Goal: Task Accomplishment & Management: Manage account settings

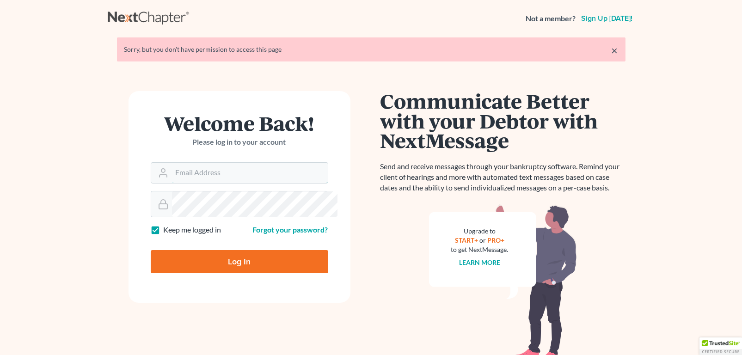
type input "[PERSON_NAME][EMAIL_ADDRESS][DOMAIN_NAME]"
click at [250, 273] on input "Log In" at bounding box center [240, 261] width 178 height 23
type input "Thinking..."
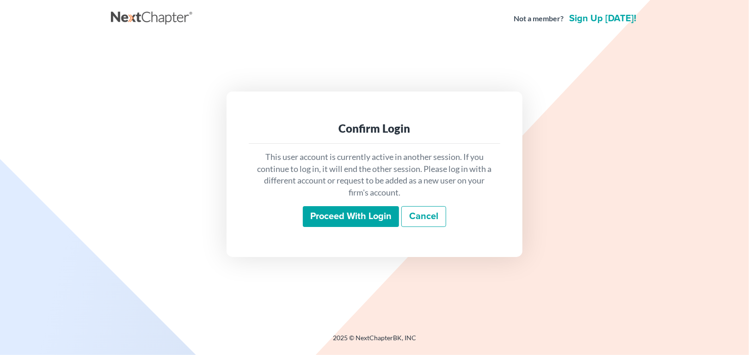
click at [308, 227] on input "Proceed with login" at bounding box center [351, 216] width 96 height 21
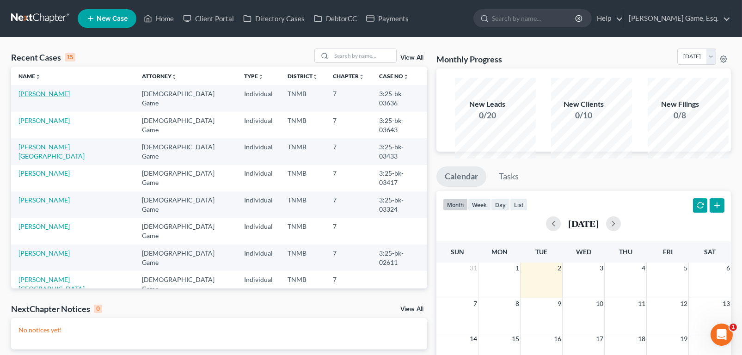
click at [63, 98] on link "[PERSON_NAME]" at bounding box center [43, 94] width 51 height 8
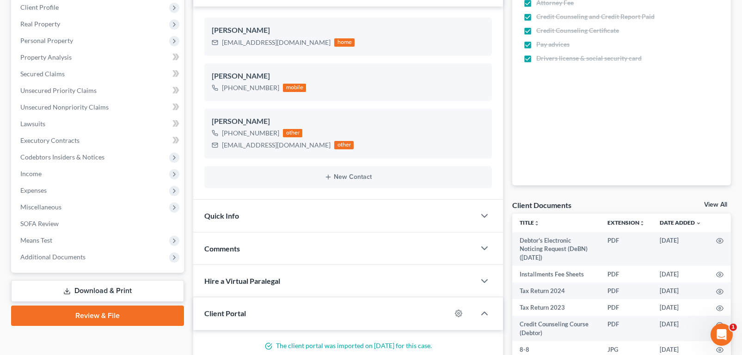
scroll to position [231, 0]
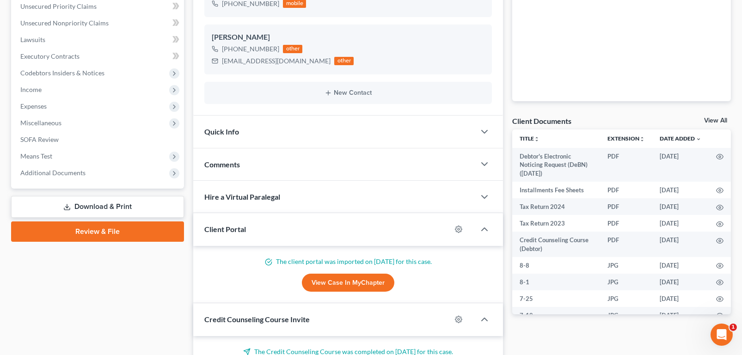
click at [240, 169] on span "Comments" at bounding box center [222, 164] width 36 height 9
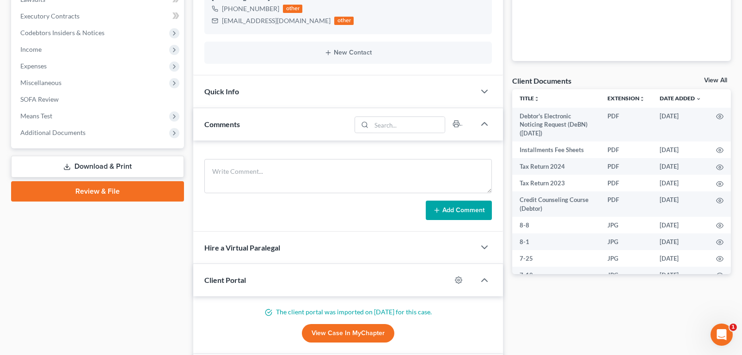
scroll to position [277, 0]
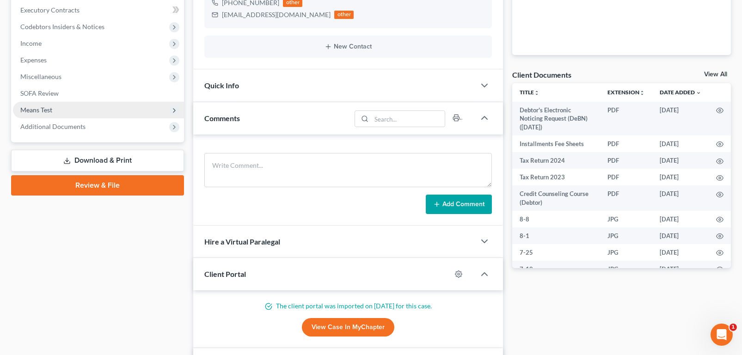
click at [50, 114] on span "Means Test" at bounding box center [36, 110] width 32 height 8
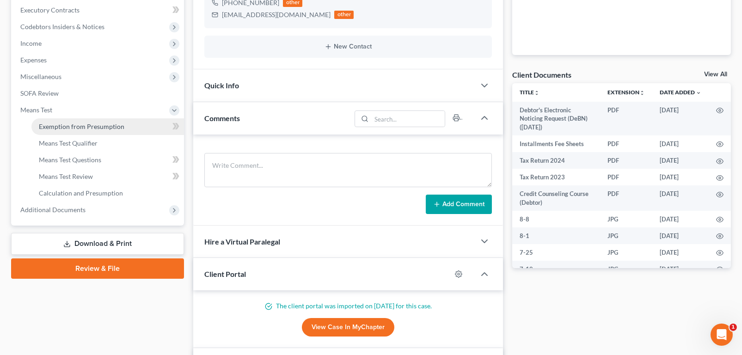
click at [74, 130] on span "Exemption from Presumption" at bounding box center [82, 127] width 86 height 8
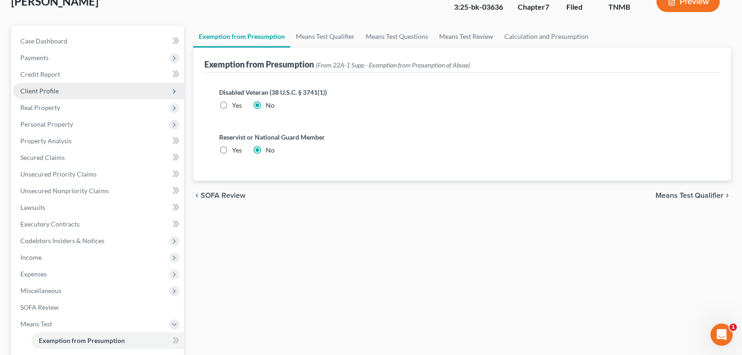
scroll to position [185, 0]
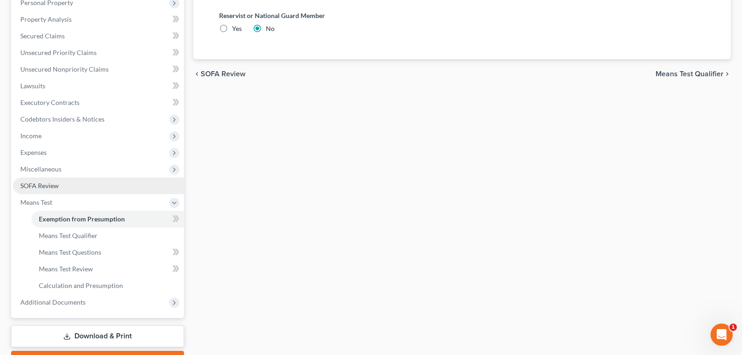
click at [54, 190] on span "SOFA Review" at bounding box center [39, 186] width 38 height 8
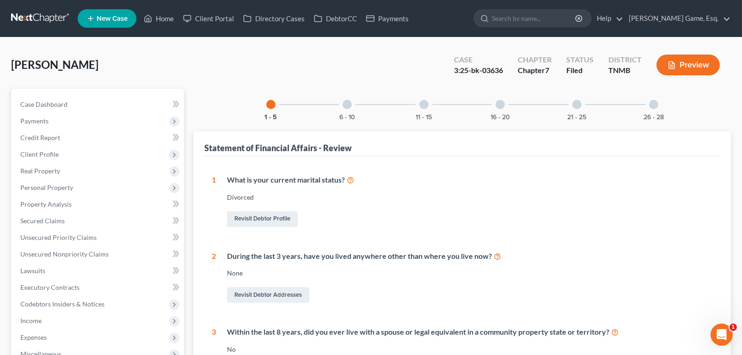
click at [343, 109] on div at bounding box center [347, 104] width 9 height 9
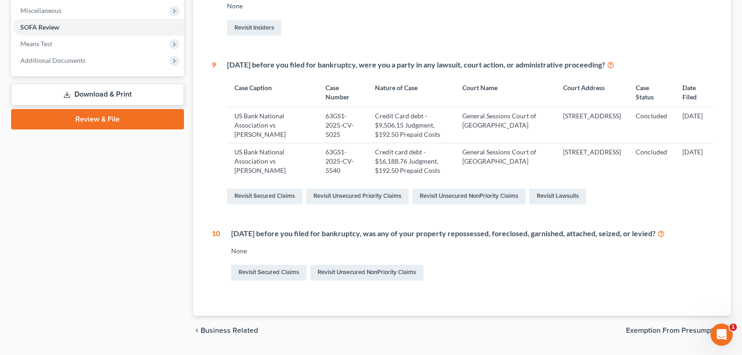
scroll to position [319, 0]
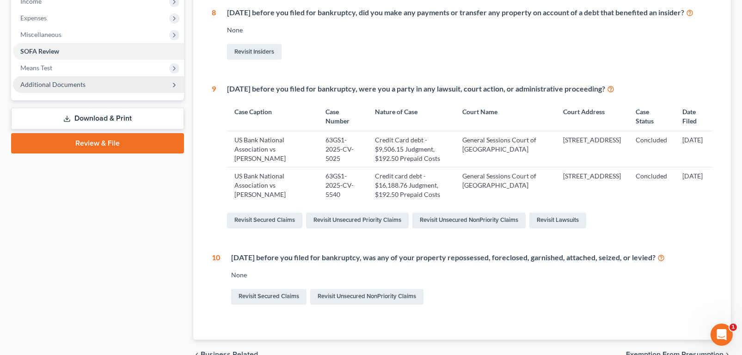
click at [79, 88] on span "Additional Documents" at bounding box center [52, 84] width 65 height 8
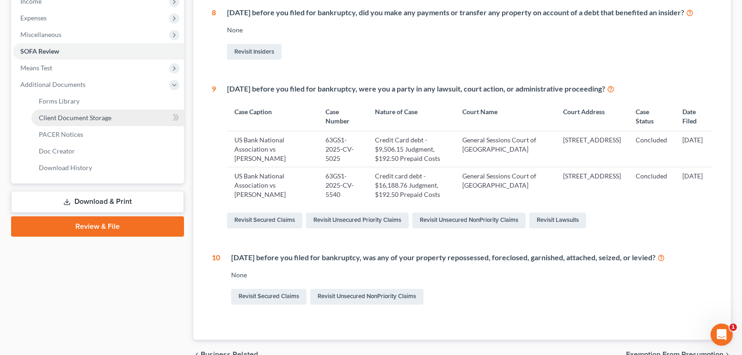
click at [74, 122] on span "Client Document Storage" at bounding box center [75, 118] width 73 height 8
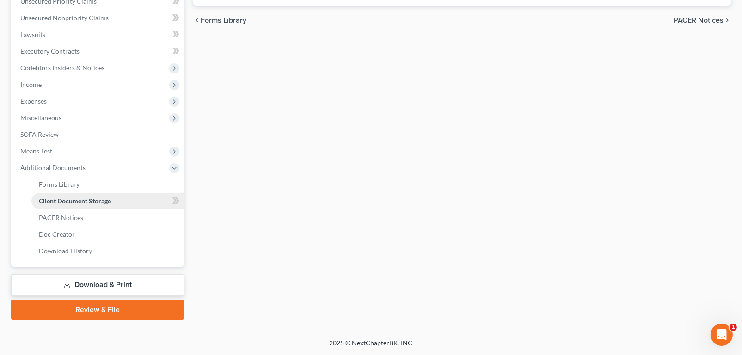
select select "0"
select select "8"
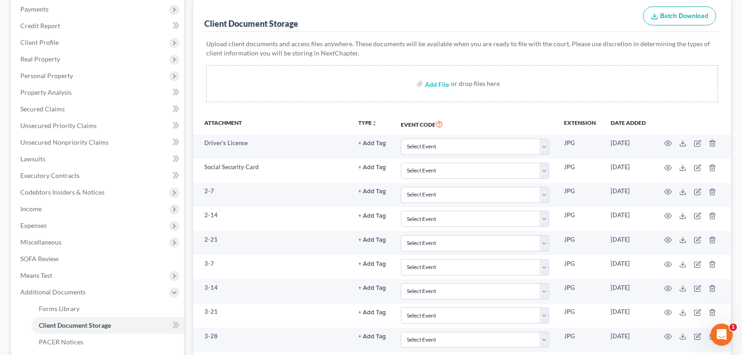
scroll to position [277, 0]
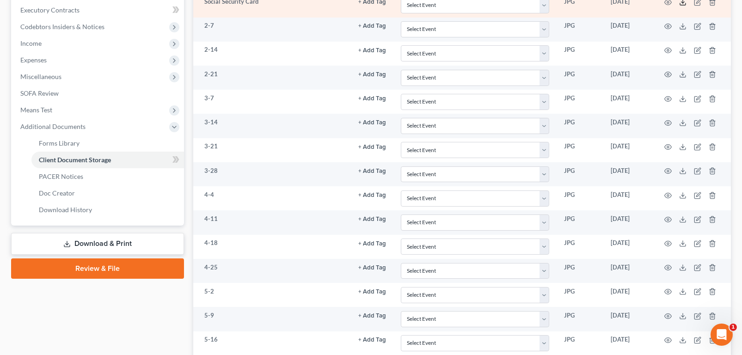
click at [679, 6] on icon at bounding box center [682, 2] width 7 height 7
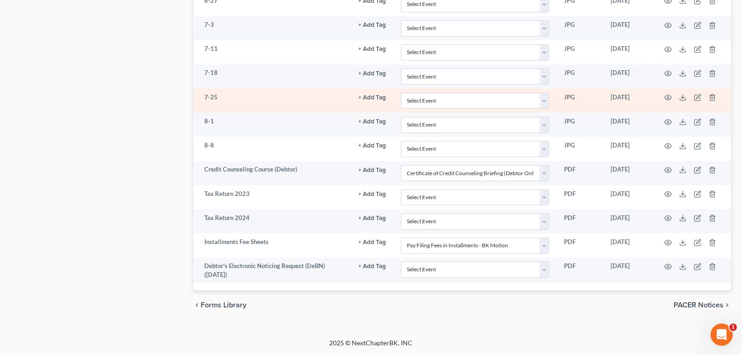
scroll to position [1017, 0]
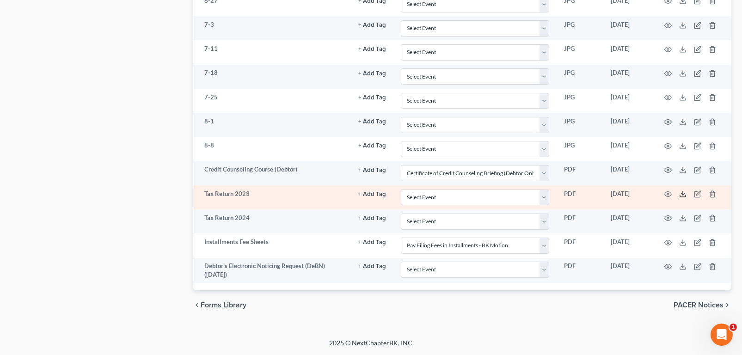
click at [683, 191] on line at bounding box center [683, 193] width 0 height 4
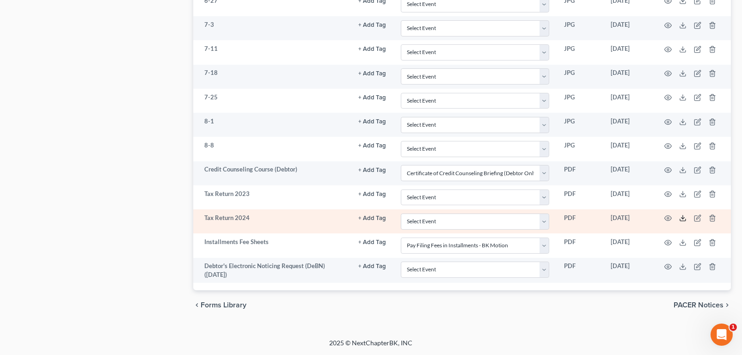
click at [680, 219] on icon at bounding box center [683, 220] width 6 height 2
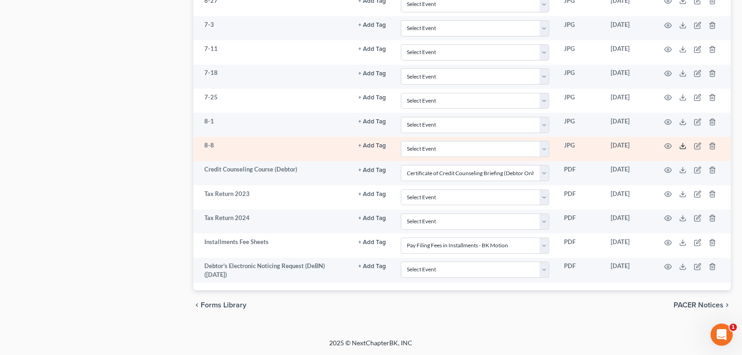
click at [679, 142] on icon at bounding box center [682, 145] width 7 height 7
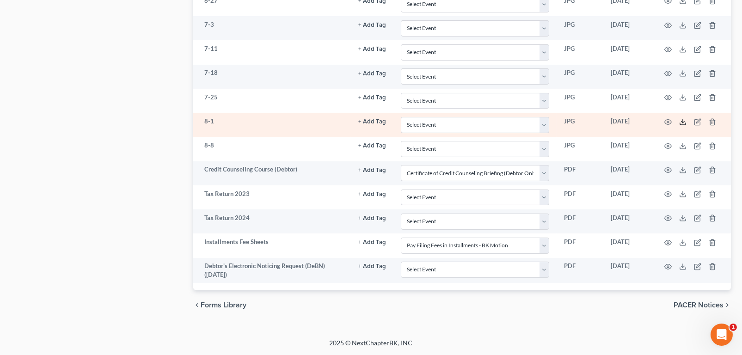
click at [679, 118] on icon at bounding box center [682, 121] width 7 height 7
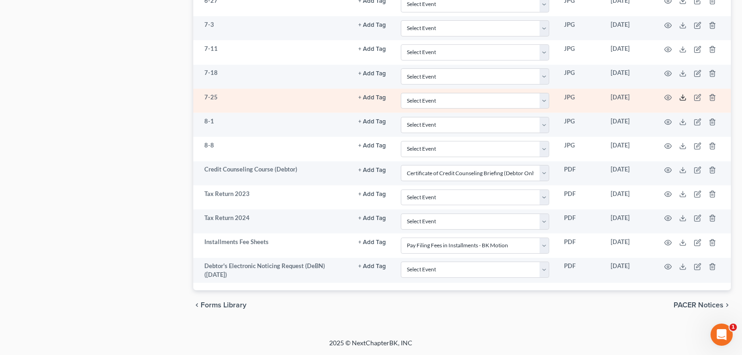
click at [680, 98] on icon at bounding box center [683, 99] width 6 height 2
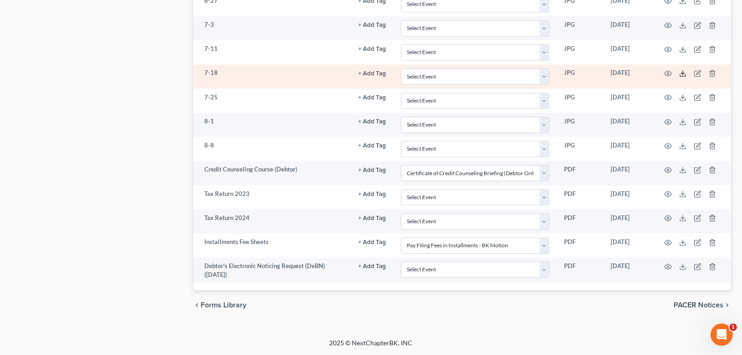
click at [680, 74] on icon at bounding box center [683, 75] width 6 height 2
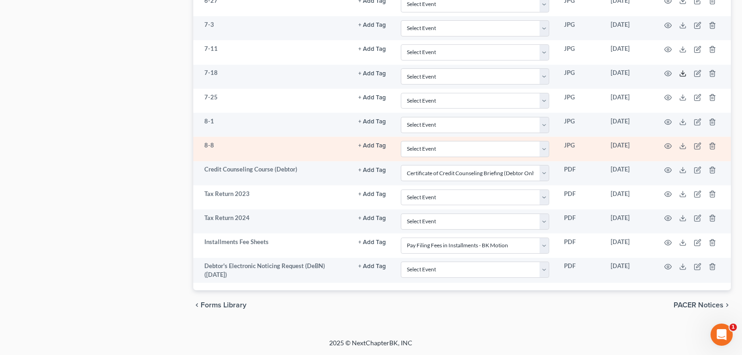
scroll to position [878, 0]
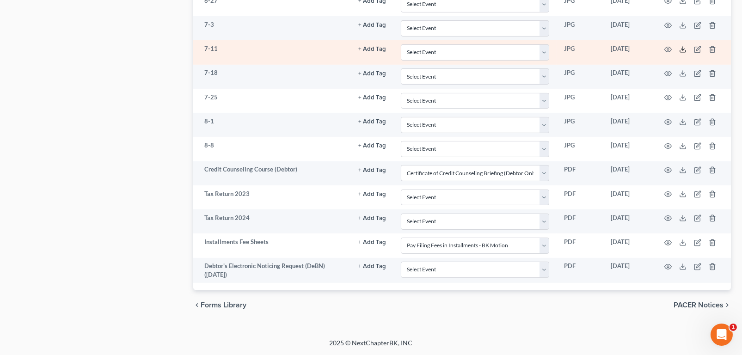
click at [679, 53] on icon at bounding box center [682, 49] width 7 height 7
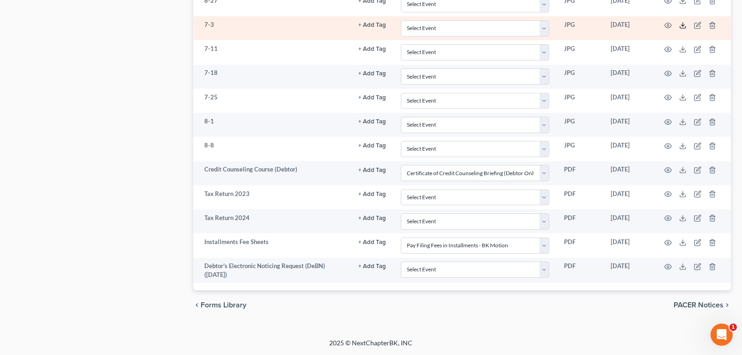
click at [679, 29] on icon at bounding box center [682, 25] width 7 height 7
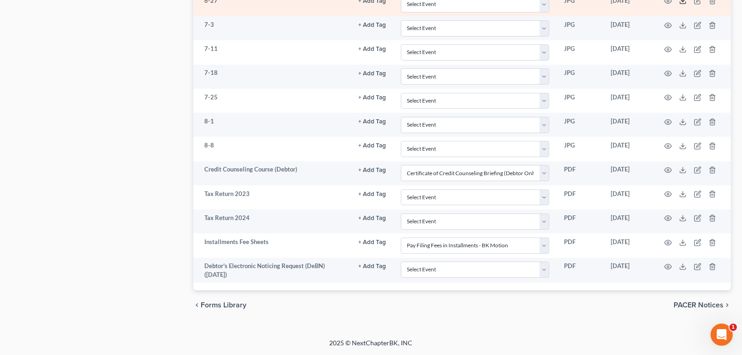
click at [679, 5] on icon at bounding box center [682, 0] width 7 height 7
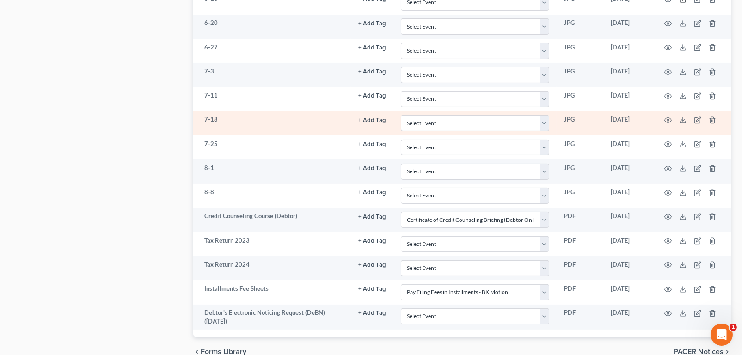
scroll to position [693, 0]
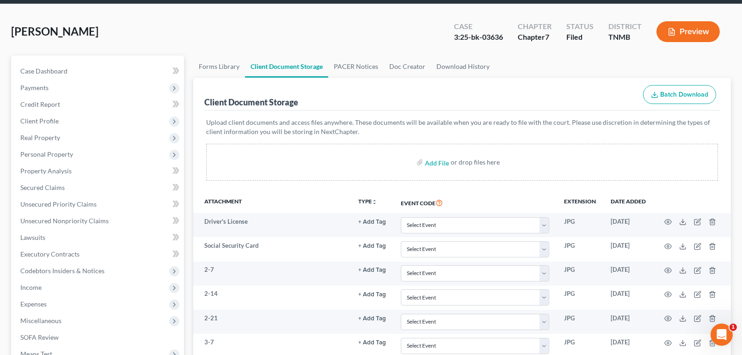
scroll to position [0, 0]
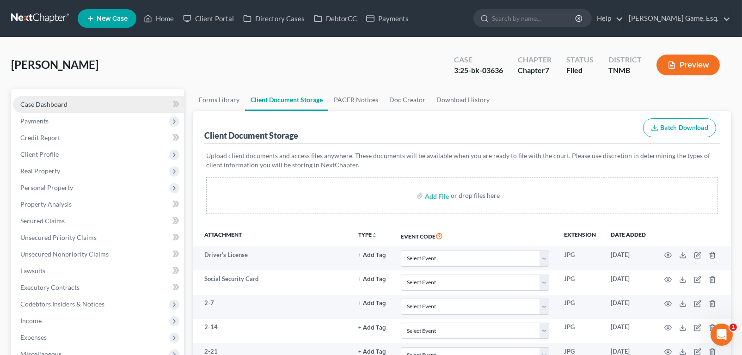
click at [65, 108] on span "Case Dashboard" at bounding box center [43, 104] width 47 height 8
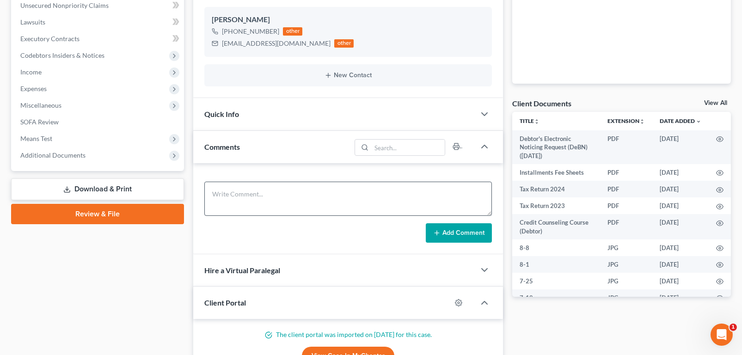
scroll to position [324, 0]
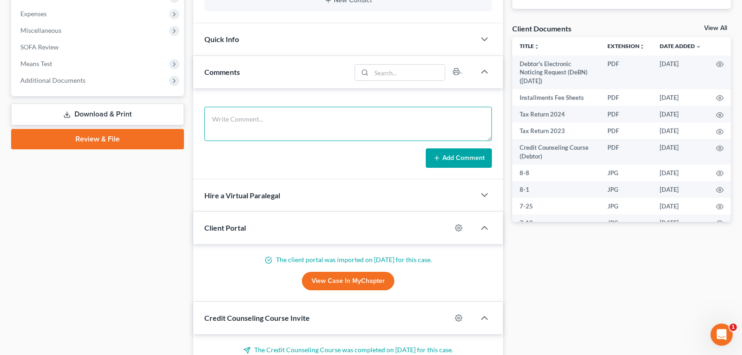
click at [247, 141] on textarea at bounding box center [348, 124] width 288 height 34
type textarea "Sent all docs to trustee and US Trustee"
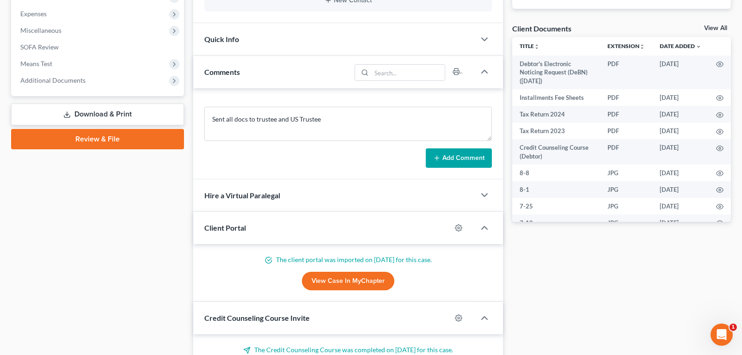
click at [466, 168] on button "Add Comment" at bounding box center [459, 157] width 66 height 19
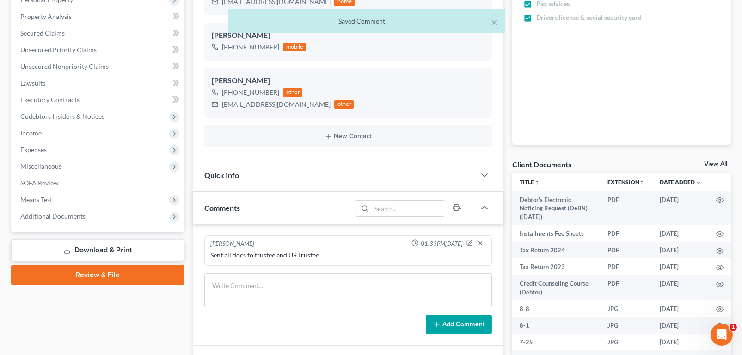
scroll to position [0, 0]
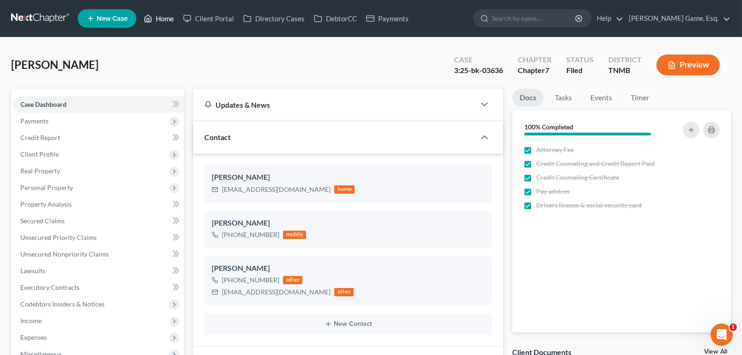
click at [178, 25] on link "Home" at bounding box center [158, 18] width 39 height 17
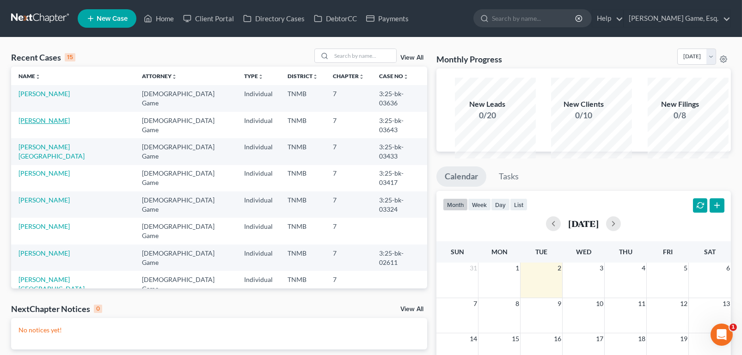
click at [54, 124] on link "[PERSON_NAME]" at bounding box center [43, 121] width 51 height 8
